Goal: Task Accomplishment & Management: Manage account settings

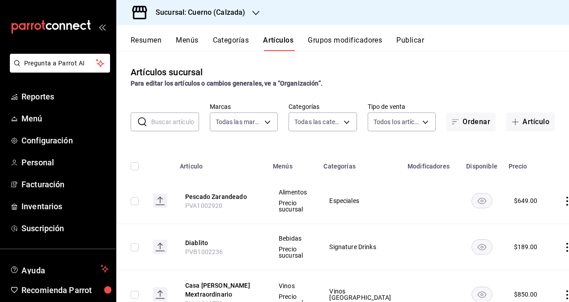
click at [217, 15] on h3 "Sucursal: Cuerno (Calzada)" at bounding box center [197, 12] width 97 height 11
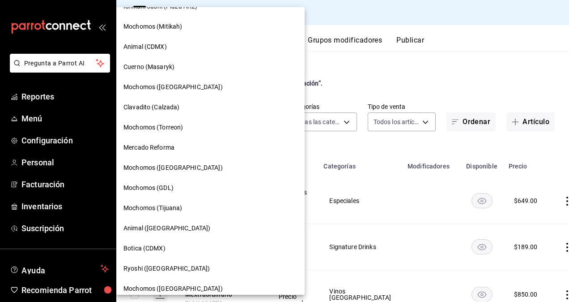
scroll to position [143, 0]
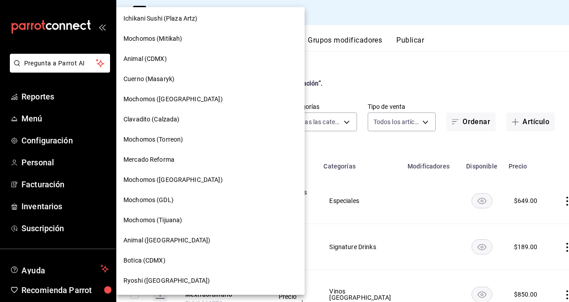
click at [169, 200] on span "Mochomos (GDL)" at bounding box center [148, 199] width 50 height 9
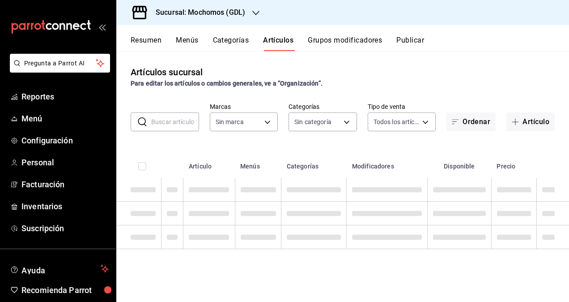
type input "c0db8a99-aef8-4e9c-862d-72763fc5d605,0e6da5ad-e1ed-4623-8a7f-4db137866549,4ba6e…"
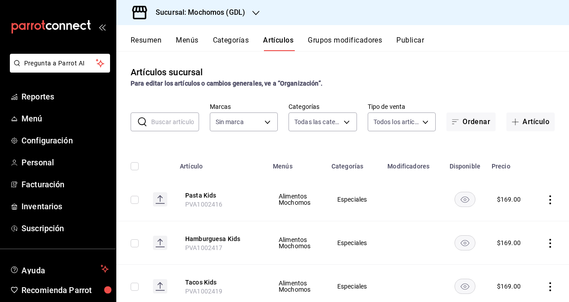
type input "36c25d4a-7cb0-456c-a434-e981d54830bc,9cac9703-0c5a-4d8b-addd-5b6b571d65b9"
click at [208, 280] on button "Tacos Kids" at bounding box center [221, 281] width 72 height 9
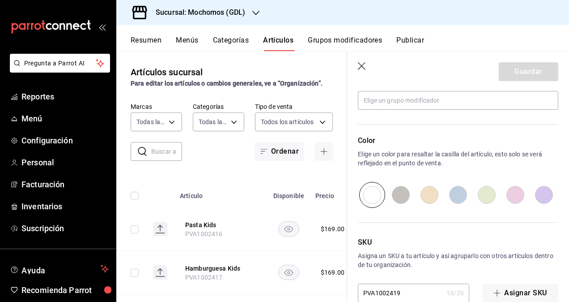
scroll to position [442, 0]
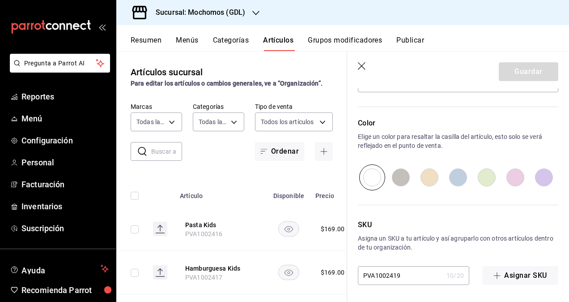
click at [419, 277] on input "PVA1002419" at bounding box center [400, 275] width 85 height 18
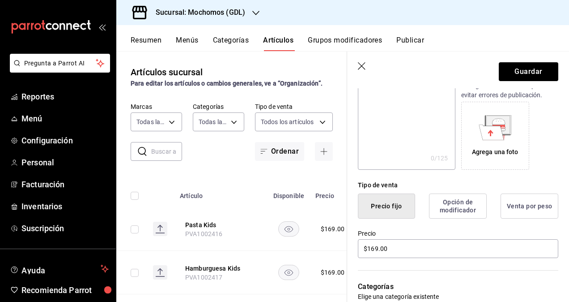
scroll to position [0, 0]
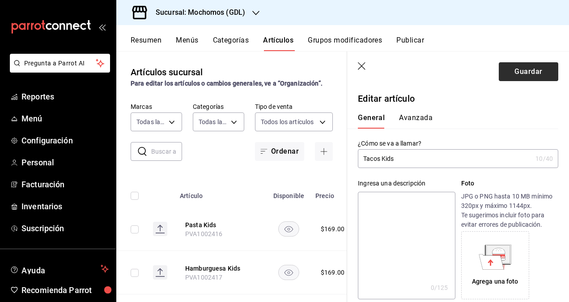
type input "PVA1002924"
click at [521, 76] on button "Guardar" at bounding box center [529, 71] width 60 height 19
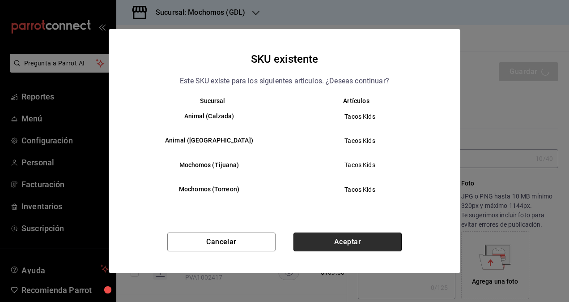
click at [358, 246] on button "Aceptar" at bounding box center [348, 241] width 108 height 19
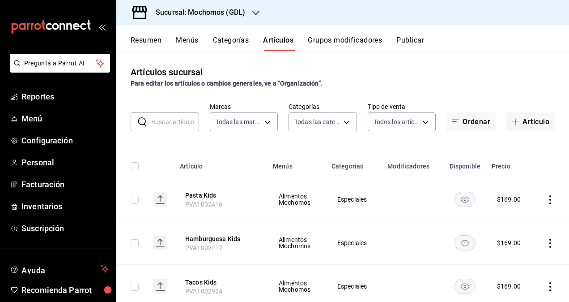
click at [135, 287] on input "checkbox" at bounding box center [135, 286] width 8 height 8
checkbox input "true"
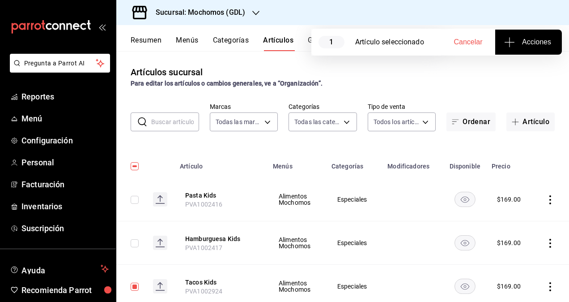
click at [543, 38] on span "Acciones" at bounding box center [528, 42] width 45 height 11
click at [532, 72] on span "Agregar tipo" at bounding box center [528, 69] width 53 height 9
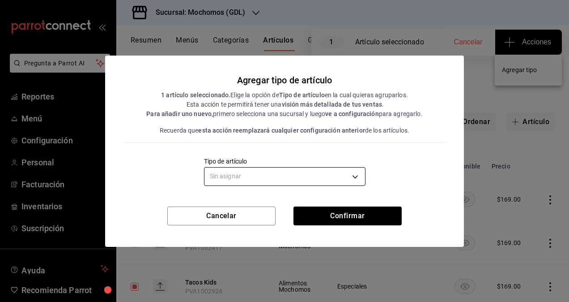
click at [311, 179] on body "Pregunta a Parrot AI Reportes Menú Configuración Personal Facturación Inventari…" at bounding box center [284, 151] width 569 height 302
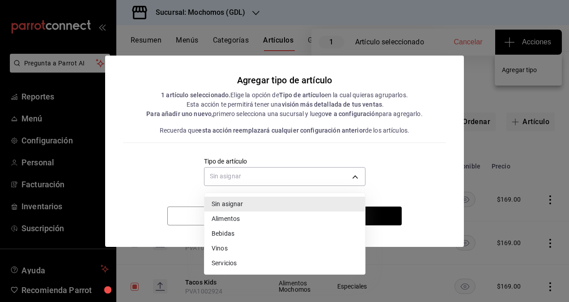
click at [246, 217] on li "Alimentos" at bounding box center [284, 218] width 161 height 15
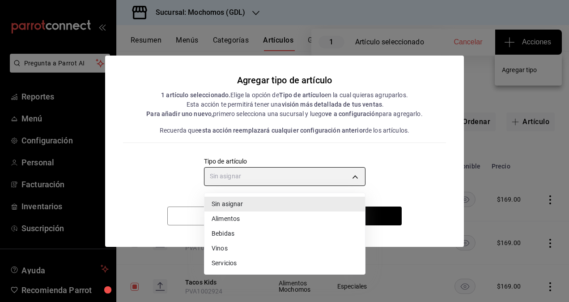
type input "a9c5c5d7-09f7-4d61-88a6-a13d33eec0fd"
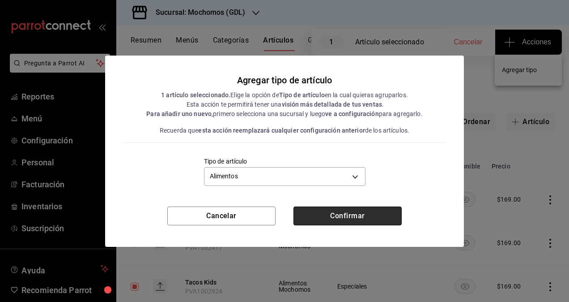
click at [387, 211] on button "Confirmar" at bounding box center [348, 215] width 108 height 19
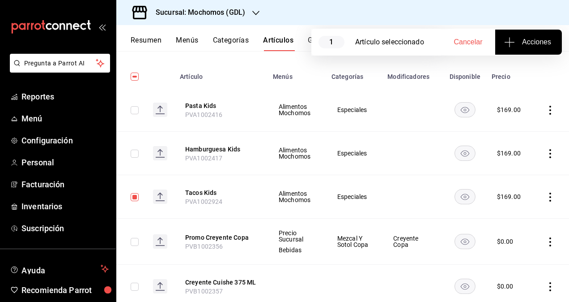
scroll to position [45, 0]
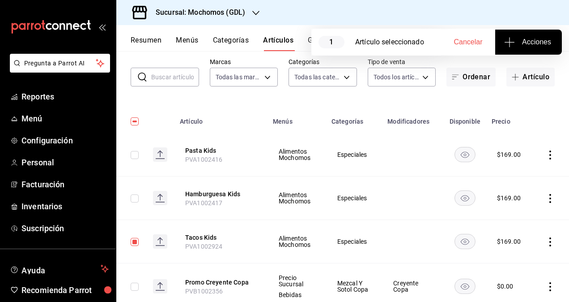
click at [469, 36] on button "Cancelar" at bounding box center [468, 42] width 54 height 25
checkbox input "false"
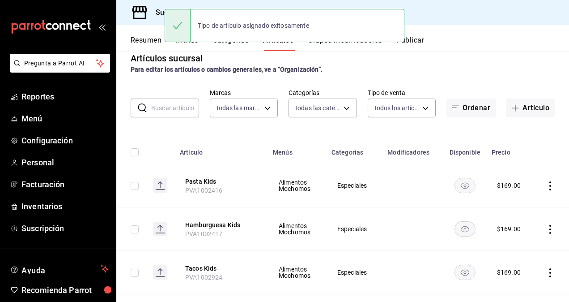
scroll to position [0, 0]
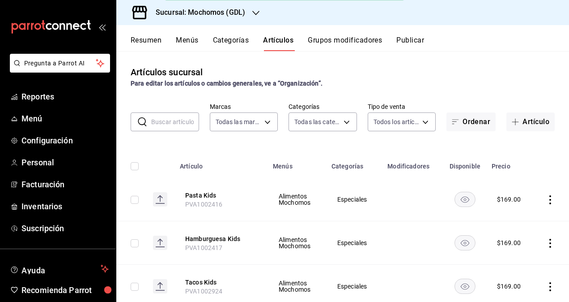
click at [412, 40] on button "Publicar" at bounding box center [410, 43] width 28 height 15
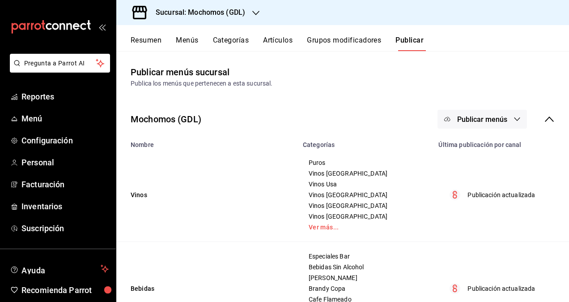
click at [485, 121] on span "Publicar menús" at bounding box center [482, 119] width 50 height 9
click at [488, 146] on span "Punto de venta" at bounding box center [488, 148] width 43 height 9
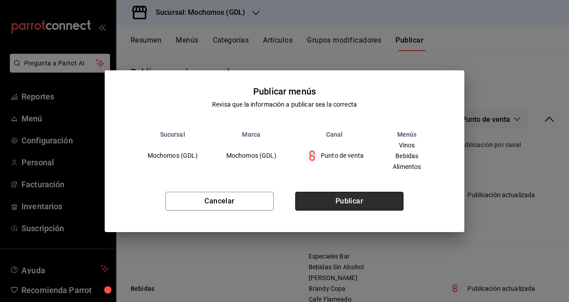
click at [367, 196] on button "Publicar" at bounding box center [349, 200] width 108 height 19
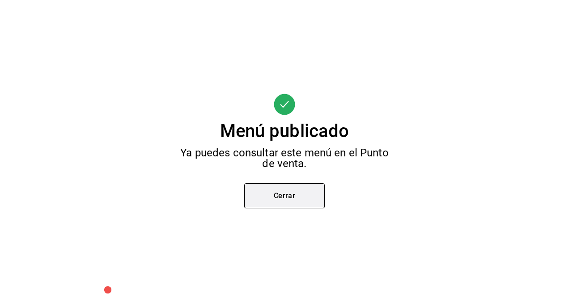
click at [284, 197] on button "Cerrar" at bounding box center [284, 195] width 81 height 25
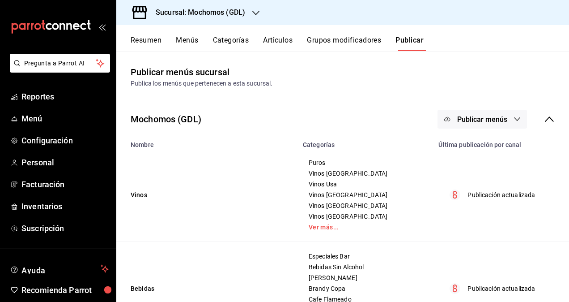
click at [242, 11] on h3 "Sucursal: Mochomos (GDL)" at bounding box center [197, 12] width 97 height 11
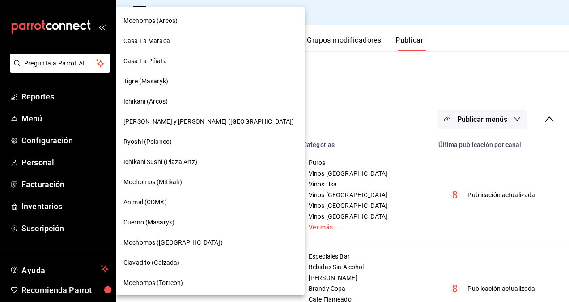
click at [179, 242] on span "Mochomos ([GEOGRAPHIC_DATA])" at bounding box center [172, 242] width 99 height 9
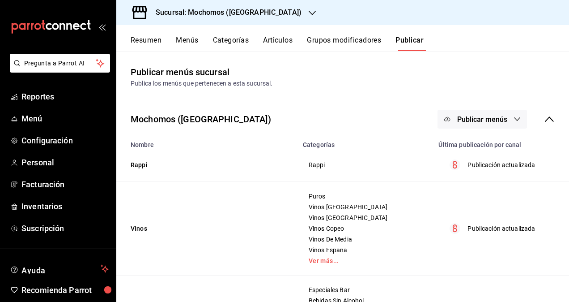
click at [275, 41] on button "Artículos" at bounding box center [278, 43] width 30 height 15
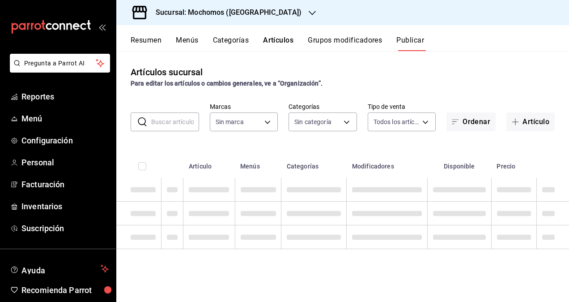
type input "65eb7388-82e4-42fa-8caf-680550c77e6f"
type input "357a9704-c999-4c63-af81-0c25438b67b5,a93eec79-672f-49c2-b1cd-14f211909374,5e983…"
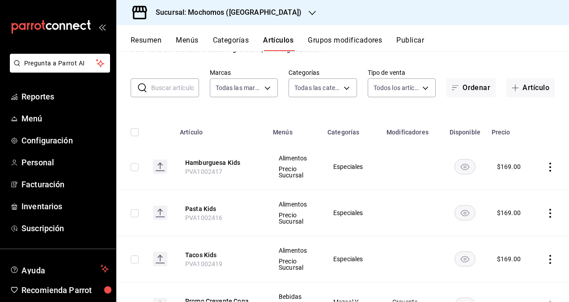
scroll to position [45, 0]
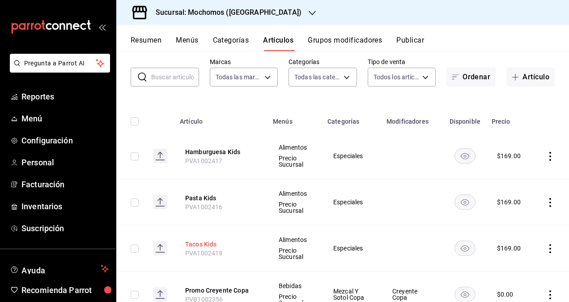
click at [198, 242] on button "Tacos Kids" at bounding box center [221, 243] width 72 height 9
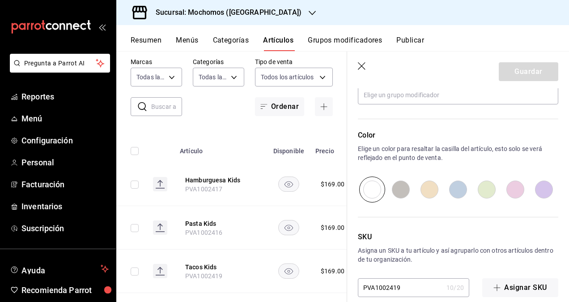
scroll to position [442, 0]
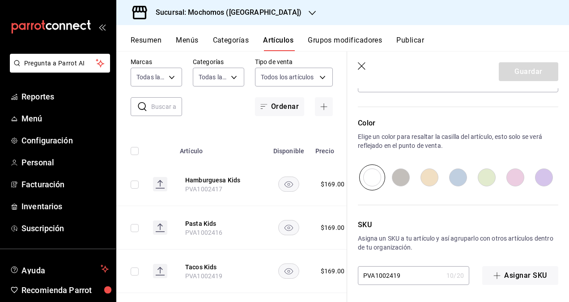
click at [426, 269] on input "PVA1002419" at bounding box center [400, 275] width 85 height 18
type input "PVA1002924"
click at [508, 70] on button "Guardar" at bounding box center [529, 71] width 60 height 19
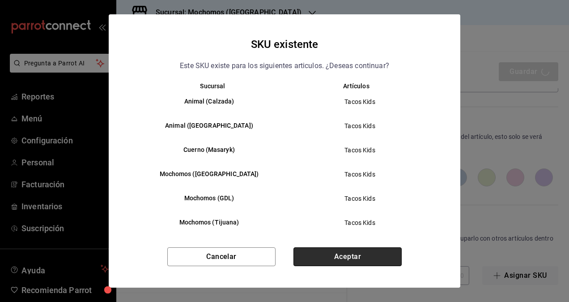
click at [361, 255] on button "Aceptar" at bounding box center [348, 256] width 108 height 19
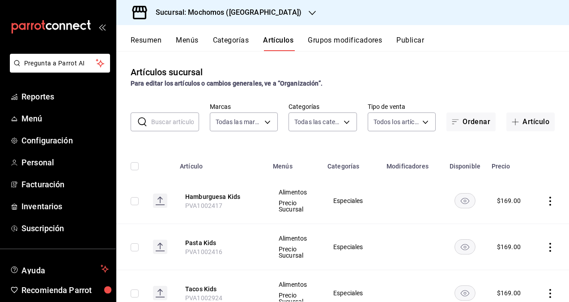
click at [416, 39] on button "Publicar" at bounding box center [410, 43] width 28 height 15
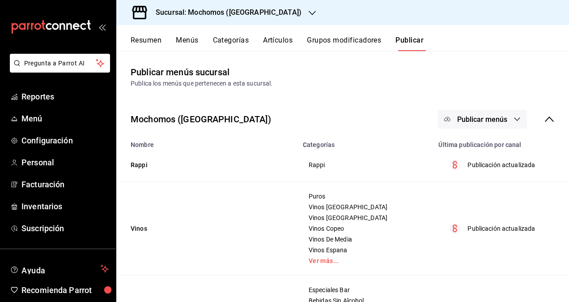
click at [493, 117] on span "Publicar menús" at bounding box center [482, 119] width 50 height 9
click at [475, 149] on span "Punto de venta" at bounding box center [488, 148] width 43 height 9
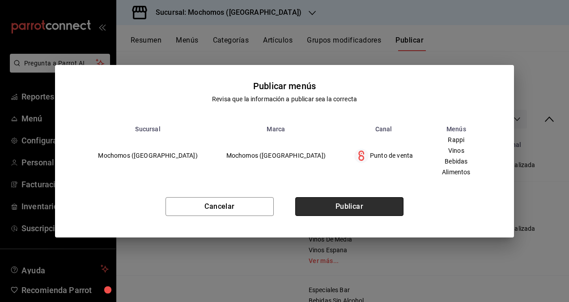
click at [356, 209] on button "Publicar" at bounding box center [349, 206] width 108 height 19
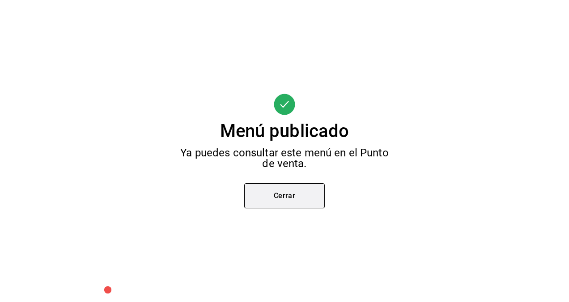
click at [296, 193] on button "Cerrar" at bounding box center [284, 195] width 81 height 25
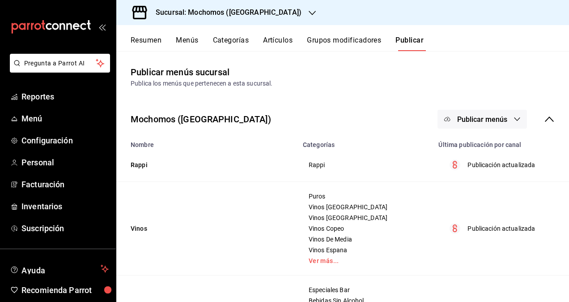
click at [282, 41] on button "Artículos" at bounding box center [278, 43] width 30 height 15
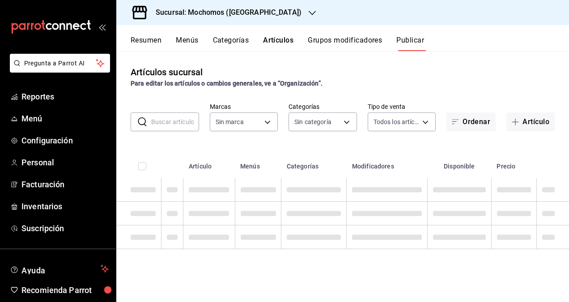
type input "65eb7388-82e4-42fa-8caf-680550c77e6f"
type input "357a9704-c999-4c63-af81-0c25438b67b5,a93eec79-672f-49c2-b1cd-14f211909374,5e983…"
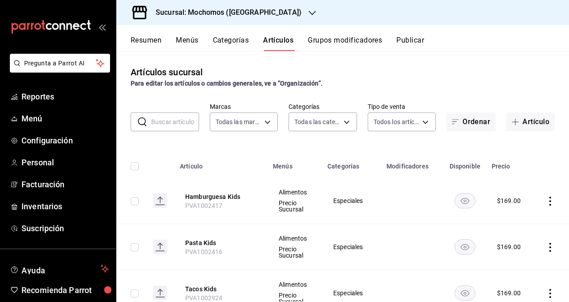
click at [238, 16] on h3 "Sucursal: Mochomos ([GEOGRAPHIC_DATA])" at bounding box center [225, 12] width 153 height 11
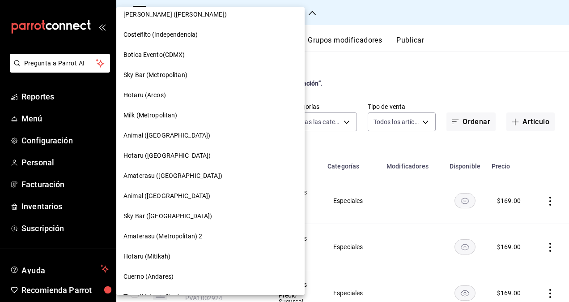
scroll to position [706, 0]
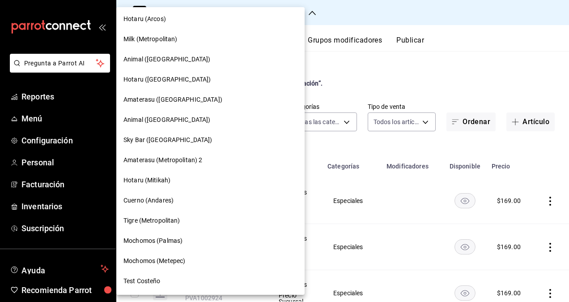
click at [166, 239] on span "Mochomos (Palmas)" at bounding box center [152, 240] width 59 height 9
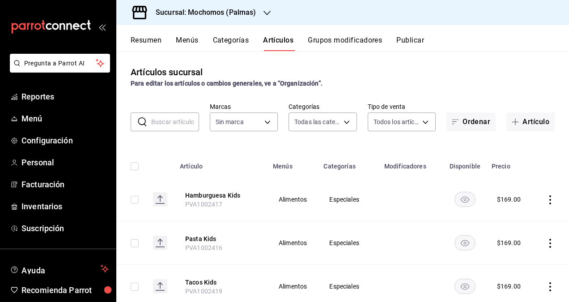
type input "bf8485d7-e0cc-45c4-ab71-007f8ecc3e56,b9965cb2-92ec-4840-853f-0e08f184e216,7b542…"
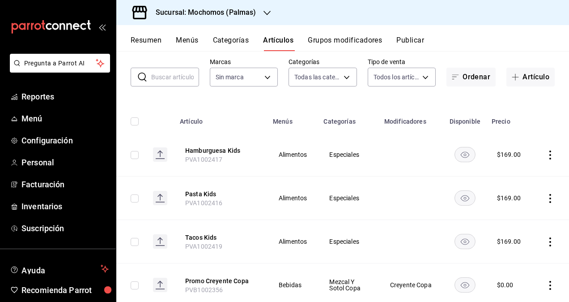
scroll to position [89, 0]
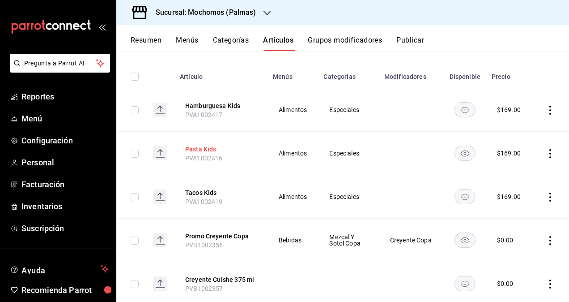
type input "70f98016-ab90-4f26-81e6-ab4884d8d8a0"
click at [204, 193] on button "Tacos Kids" at bounding box center [221, 192] width 72 height 9
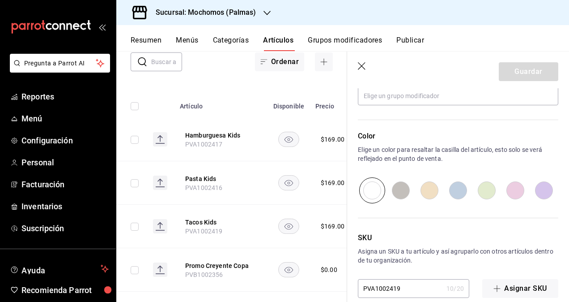
scroll to position [442, 0]
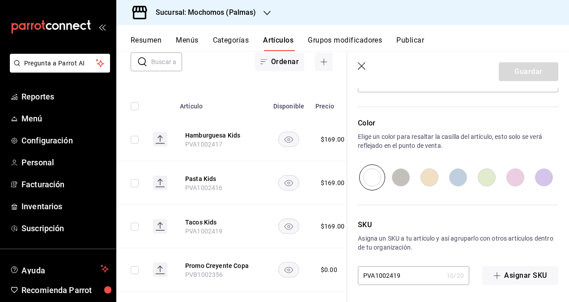
click at [417, 271] on input "PVA1002419" at bounding box center [400, 275] width 85 height 18
type input "PVA1002924"
click at [525, 72] on button "Guardar" at bounding box center [529, 71] width 60 height 19
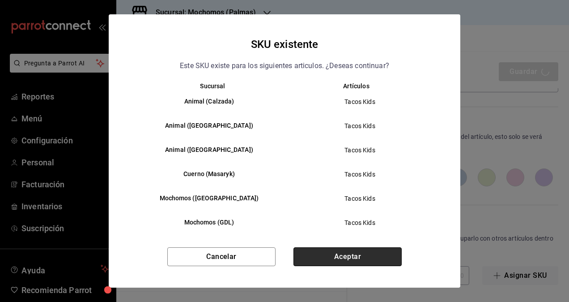
click at [372, 254] on button "Aceptar" at bounding box center [348, 256] width 108 height 19
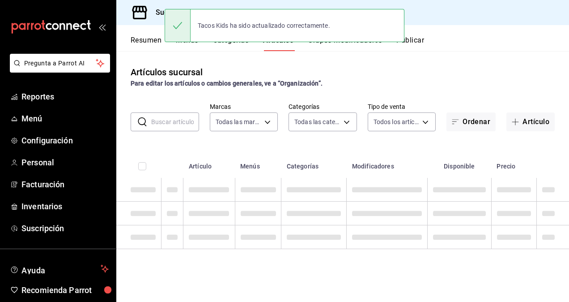
click at [413, 37] on button "Publicar" at bounding box center [410, 43] width 28 height 15
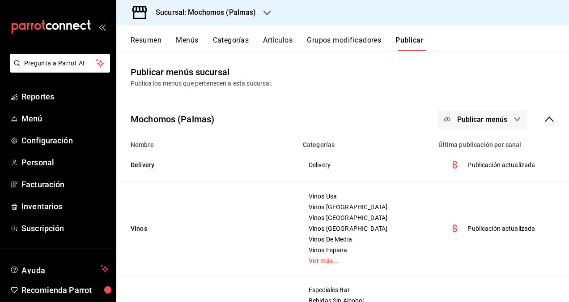
click at [482, 119] on span "Publicar menús" at bounding box center [482, 119] width 50 height 9
click at [469, 150] on span "Punto de venta" at bounding box center [488, 148] width 43 height 9
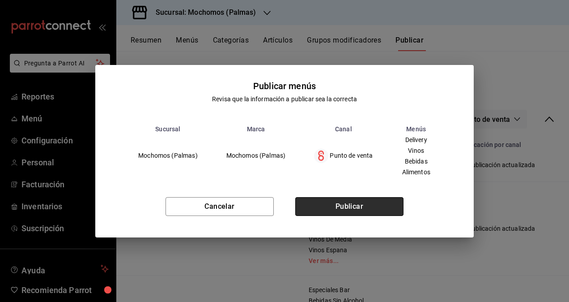
click at [357, 208] on button "Publicar" at bounding box center [349, 206] width 108 height 19
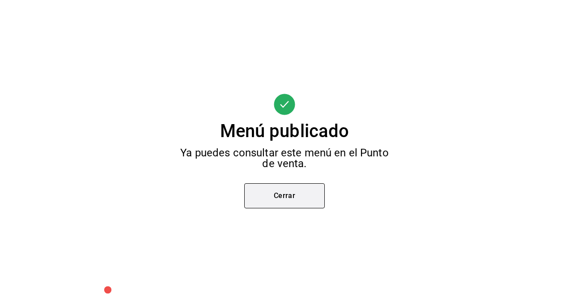
click at [290, 194] on button "Cerrar" at bounding box center [284, 195] width 81 height 25
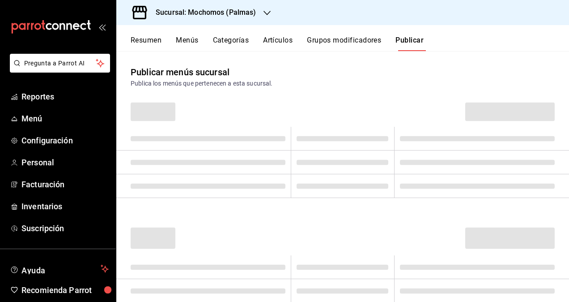
click at [253, 11] on h3 "Sucursal: Mochomos (Palmas)" at bounding box center [203, 12] width 108 height 11
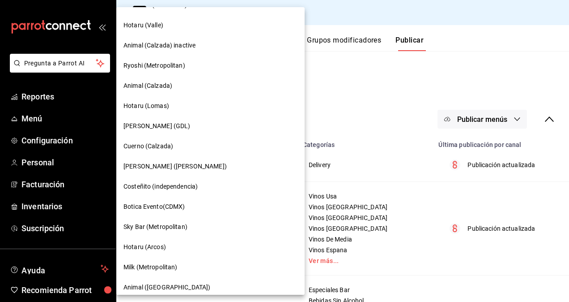
scroll to position [492, 0]
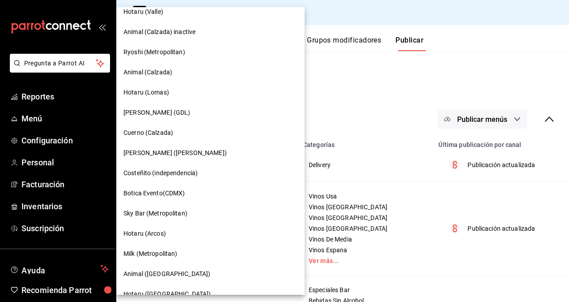
click at [169, 133] on span "Cuerno (Calzada)" at bounding box center [148, 132] width 50 height 9
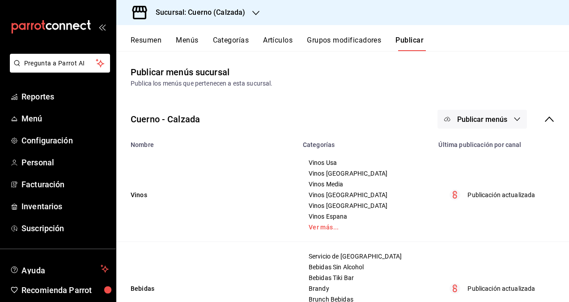
click at [280, 38] on button "Artículos" at bounding box center [278, 43] width 30 height 15
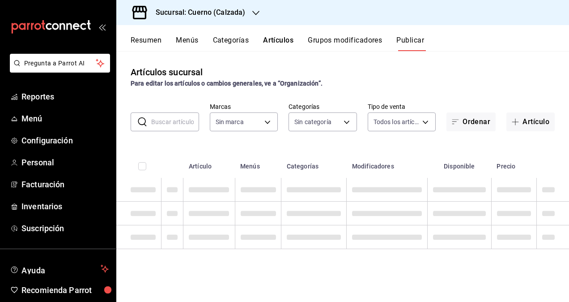
type input "b7ae777b-2dfc-42e0-9650-6cefdf37a424,c000f1c0-fb9f-4016-8e6a-f0d1e83e893d"
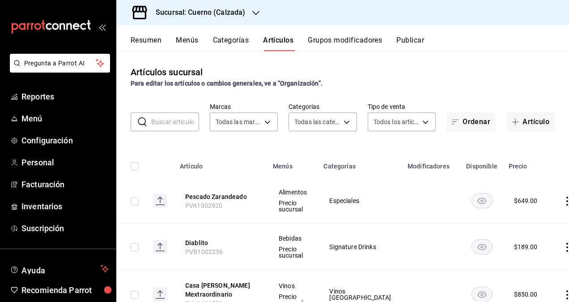
type input "fcad426d-22b8-4bc7-85b2-27ee6775f3f6,560d4c35-d9fc-4089-91ff-402d238ea400,30284…"
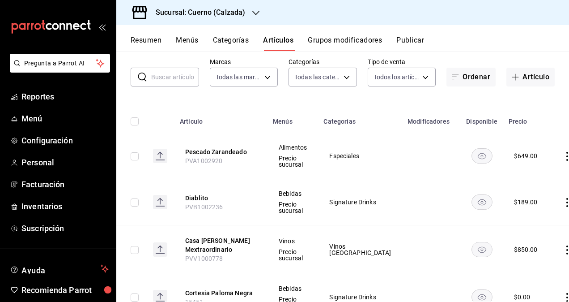
click at [179, 81] on input "text" at bounding box center [175, 77] width 48 height 18
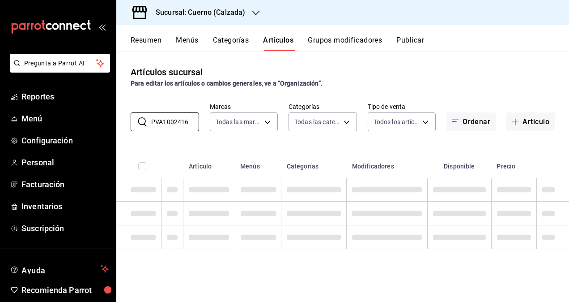
type input "PVA1002416"
click at [379, 67] on div "Artículos sucursal Para editar los artículos o cambios generales, ve a “Organiz…" at bounding box center [342, 76] width 453 height 23
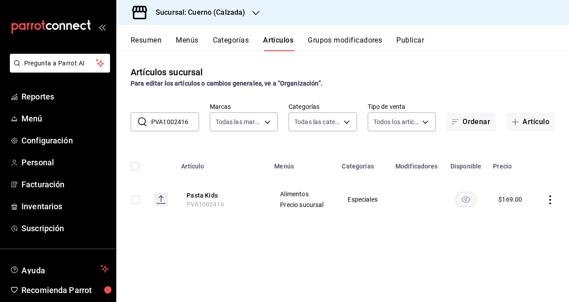
click at [172, 123] on input "PVA1002416" at bounding box center [175, 122] width 48 height 18
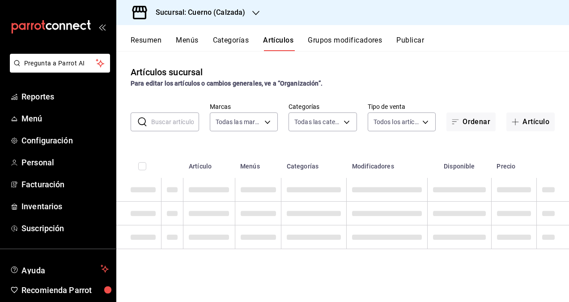
paste input "PVA1002419"
type input "PVA1002419"
click at [189, 98] on div "Artículos sucursal Para editar los artículos o cambios generales, ve a “Organiz…" at bounding box center [342, 176] width 453 height 250
